Goal: Book appointment/travel/reservation

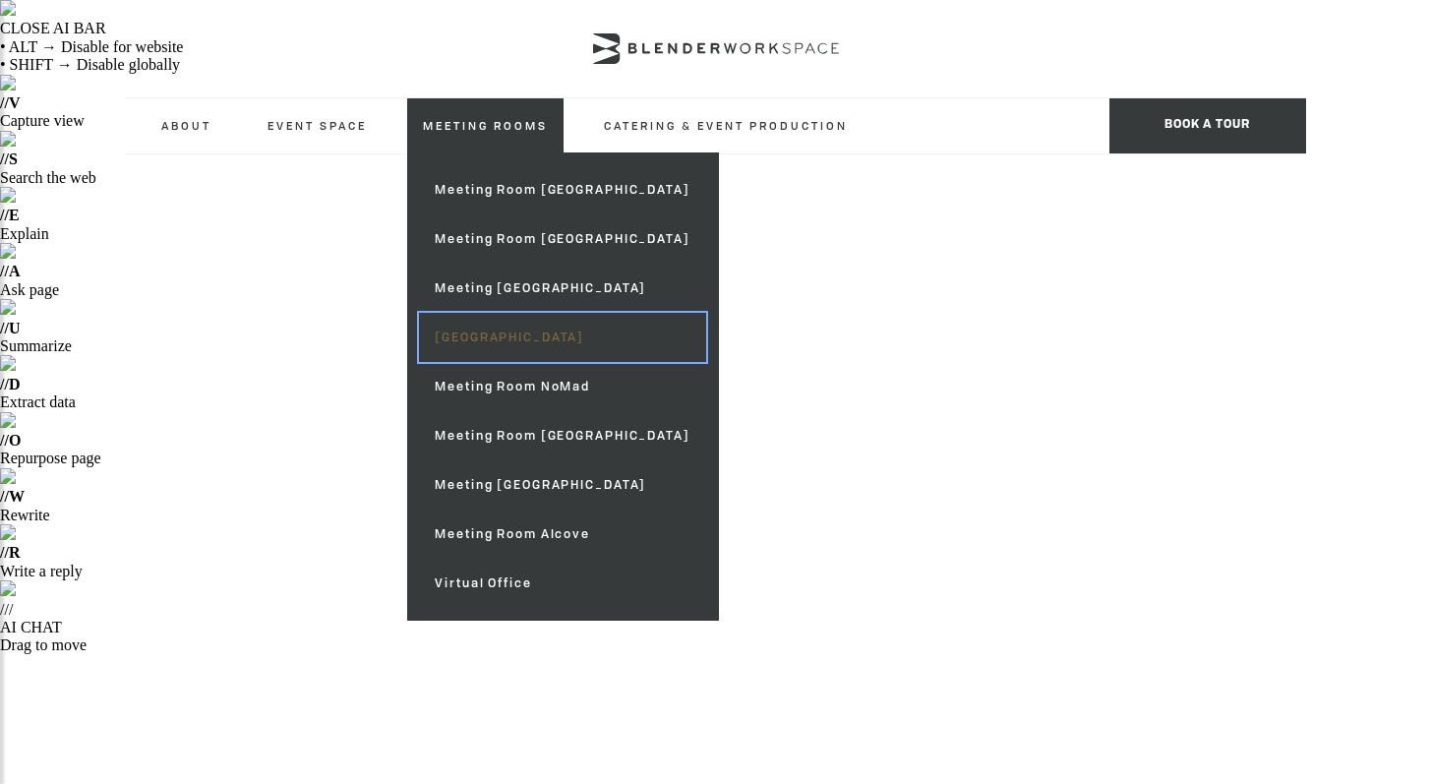
click at [519, 338] on link "[GEOGRAPHIC_DATA]" at bounding box center [562, 337] width 286 height 49
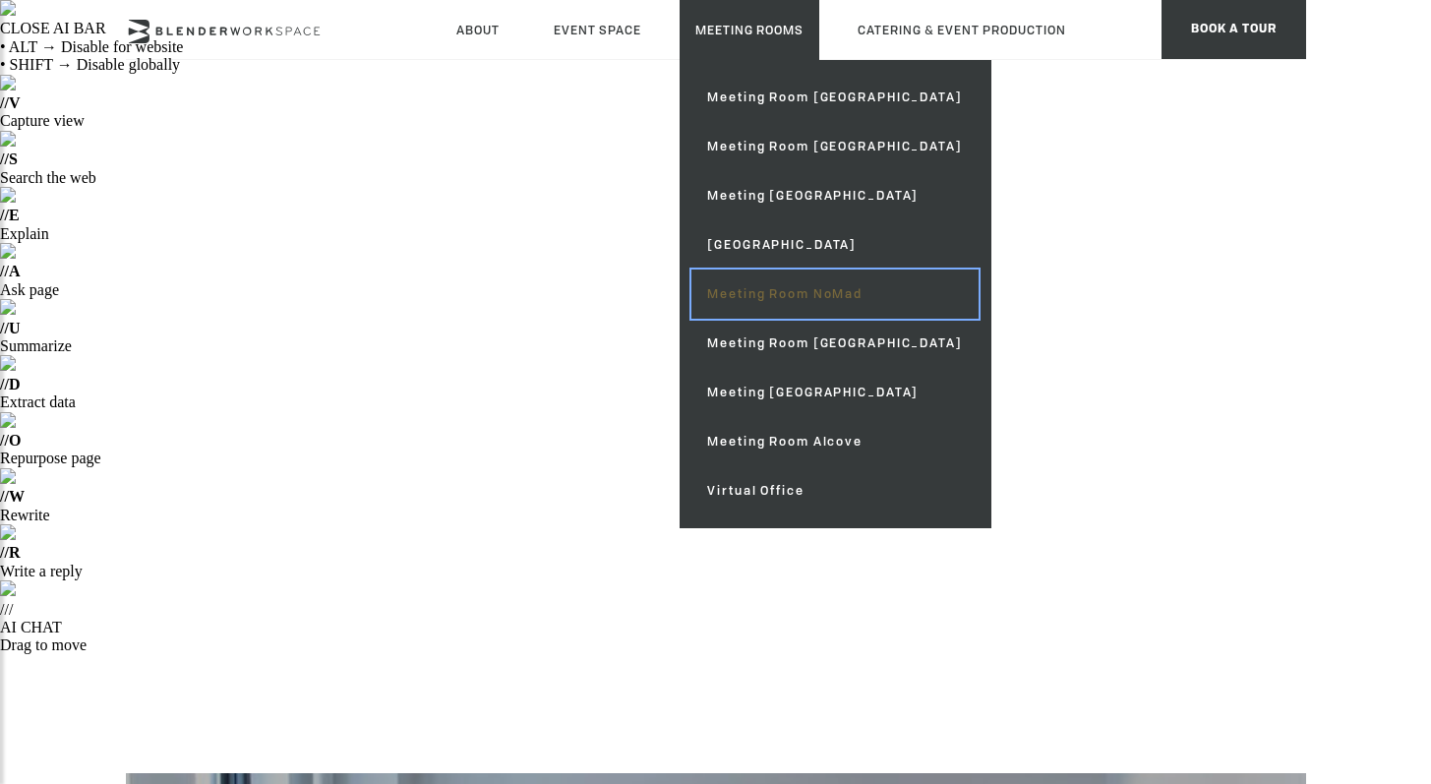
click at [809, 296] on link "Meeting Room NoMad" at bounding box center [835, 294] width 286 height 49
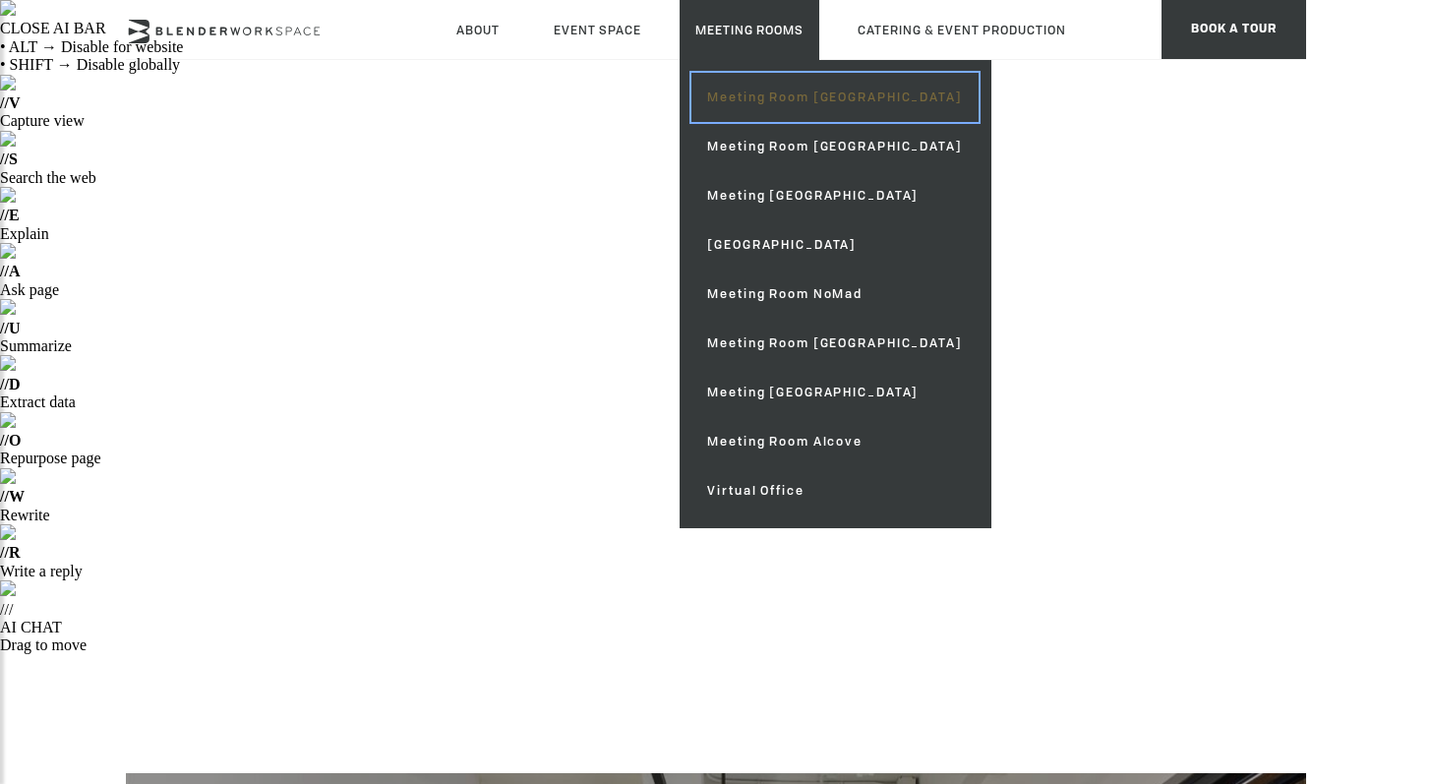
click at [824, 106] on link "Meeting Room [GEOGRAPHIC_DATA]" at bounding box center [835, 97] width 286 height 49
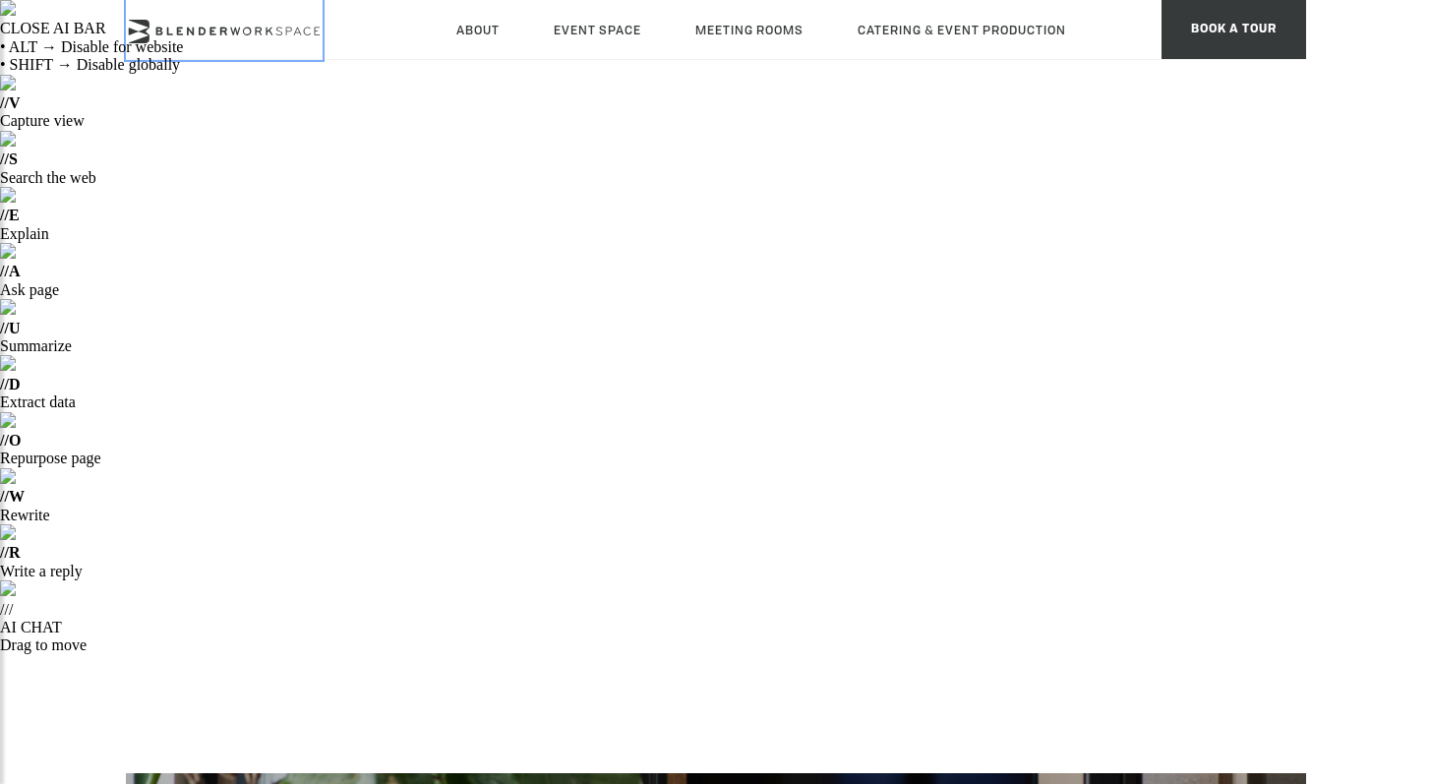
click at [280, 16] on link at bounding box center [224, 30] width 197 height 60
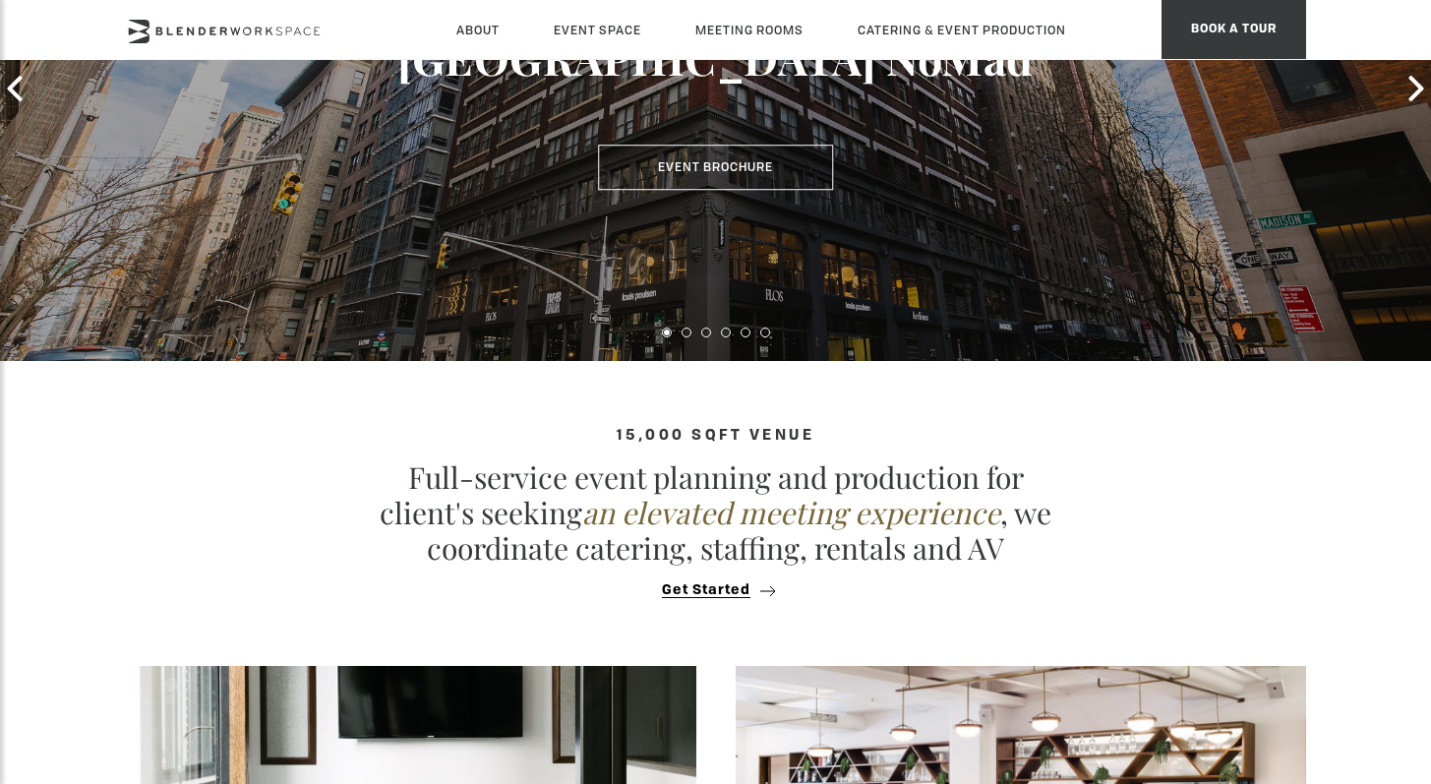
scroll to position [1503, 0]
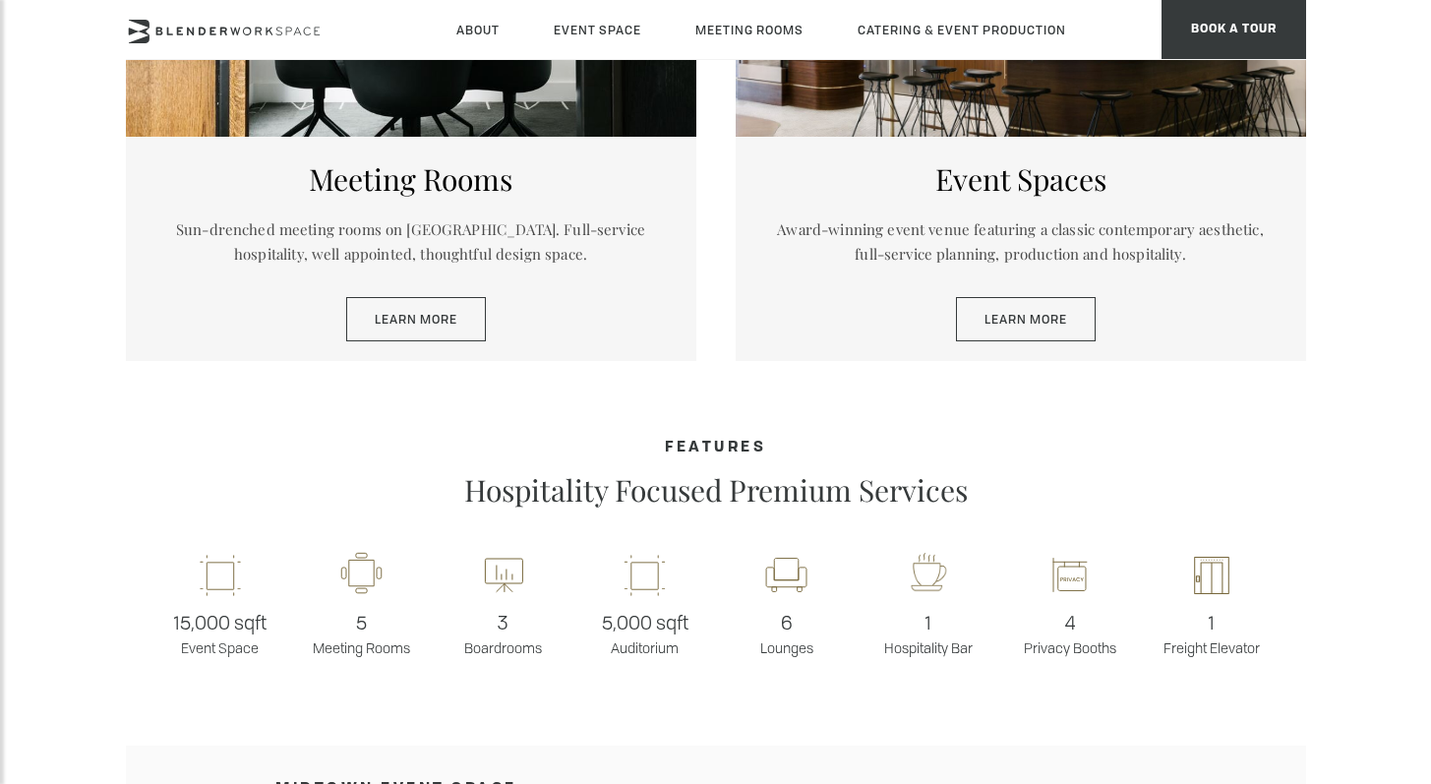
scroll to position [1344, 0]
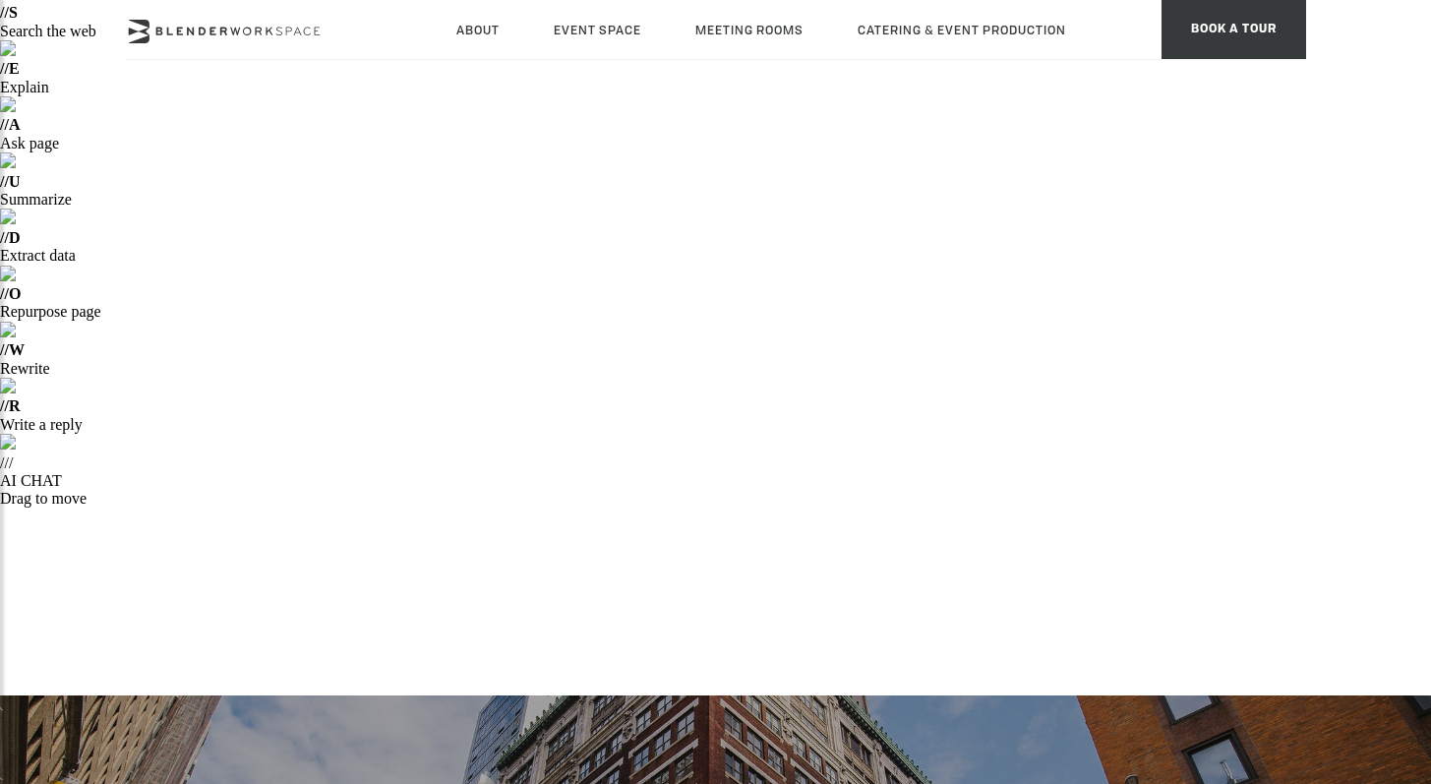
scroll to position [112, 0]
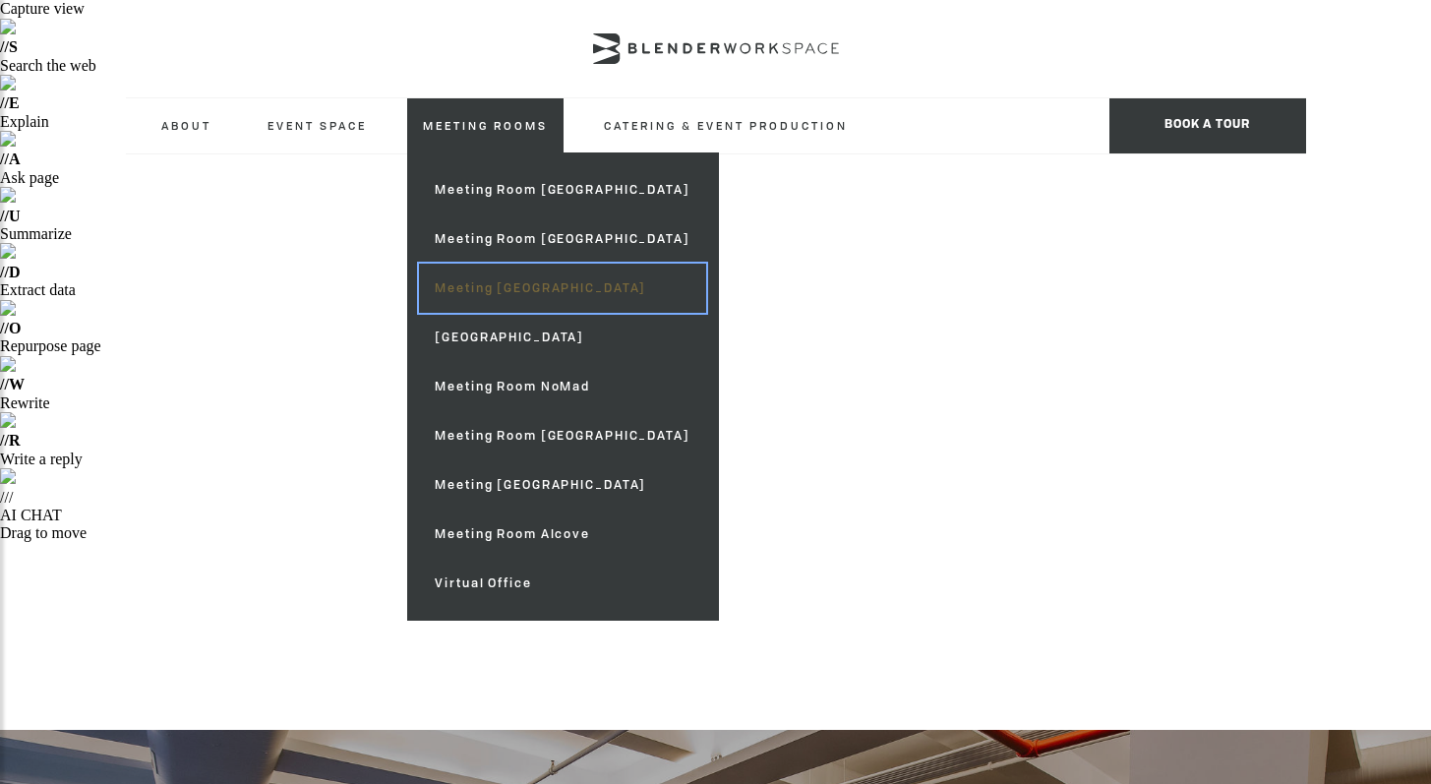
click at [503, 287] on link "Meeting [GEOGRAPHIC_DATA]" at bounding box center [562, 288] width 286 height 49
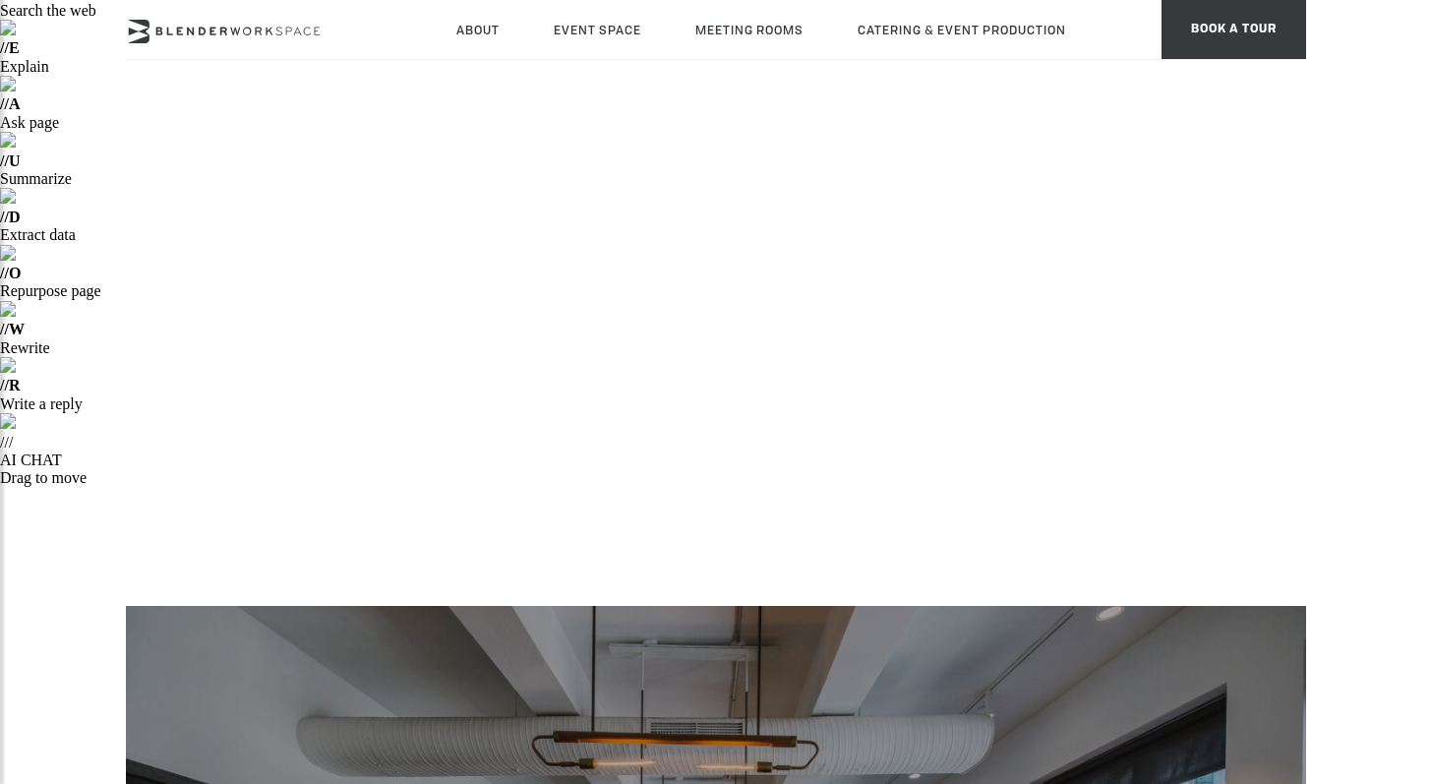
scroll to position [108, 0]
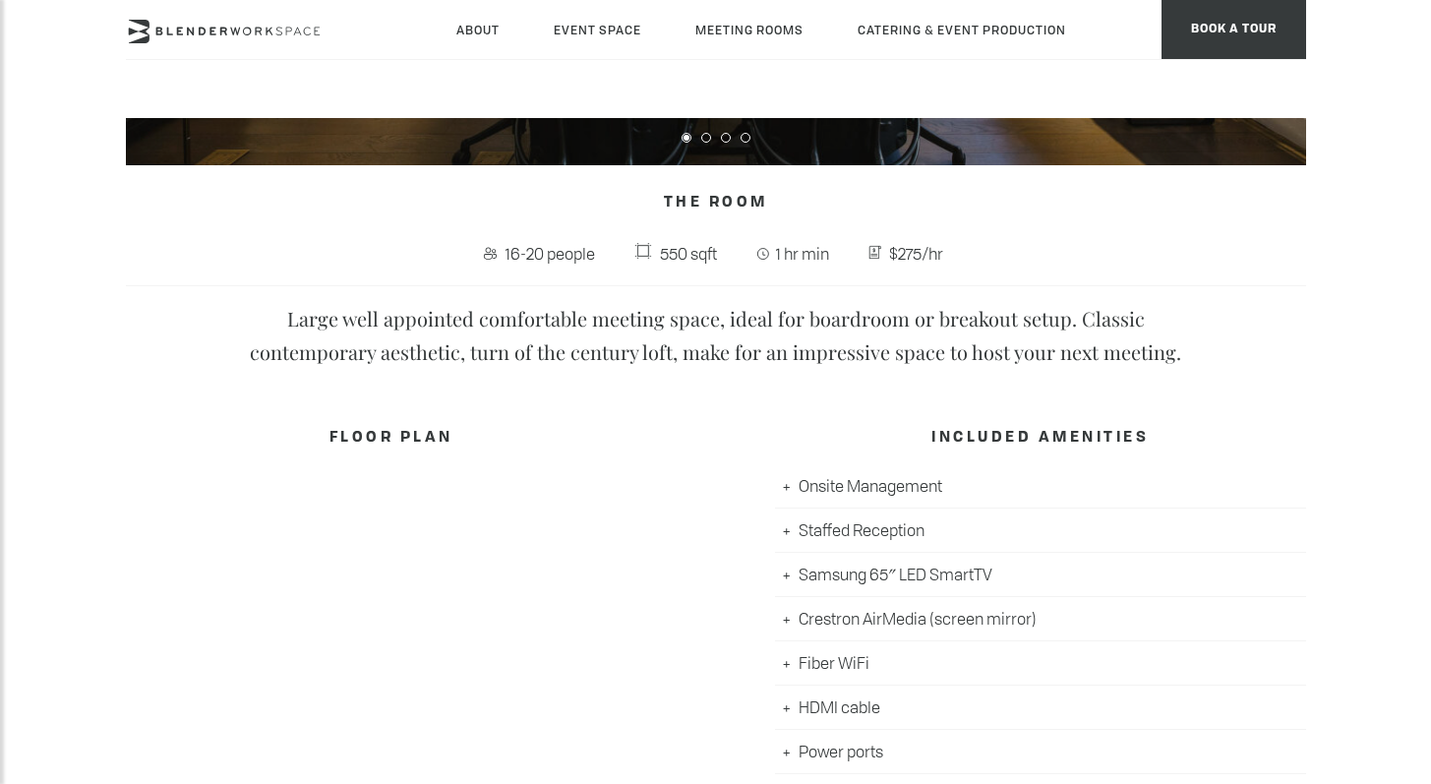
scroll to position [1275, 0]
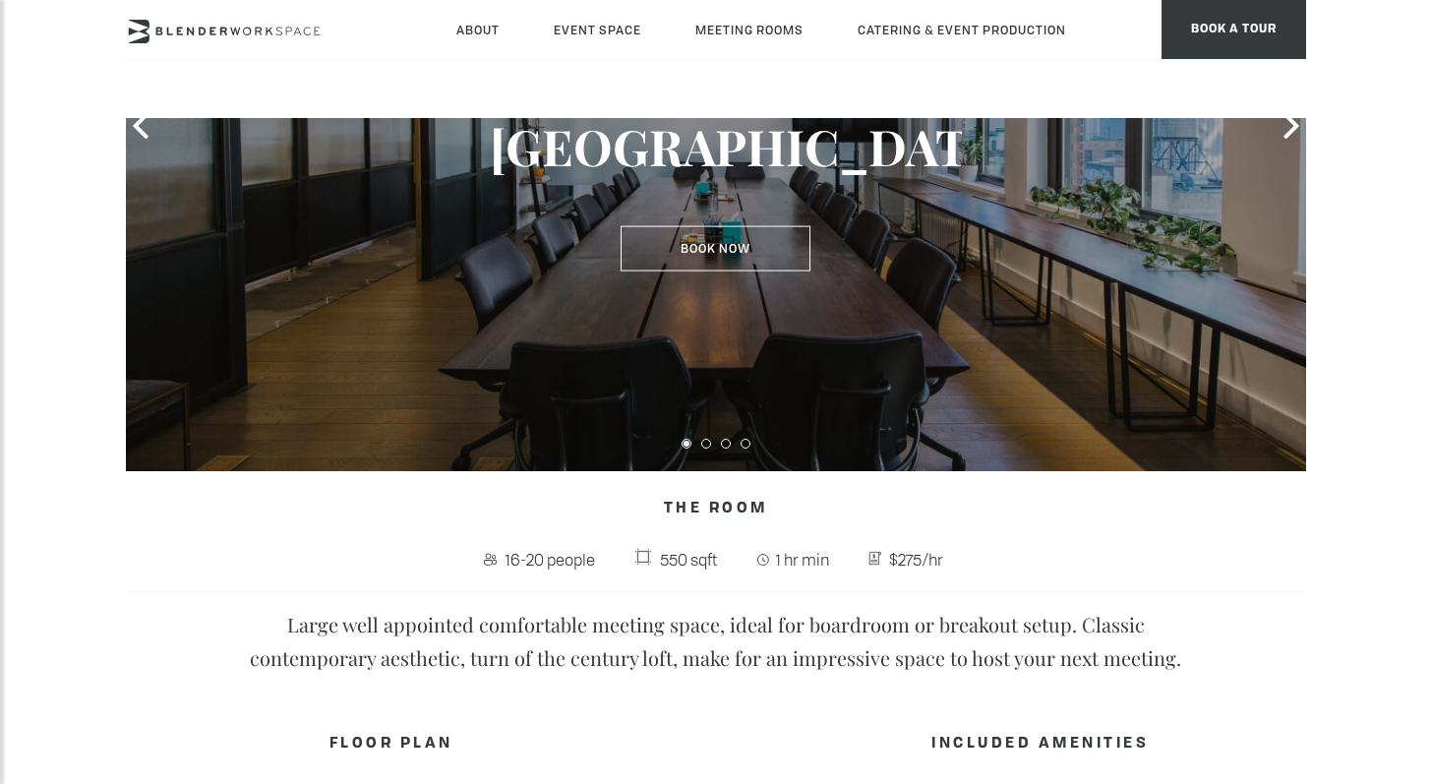
scroll to position [986, 0]
